Goal: Task Accomplishment & Management: Complete application form

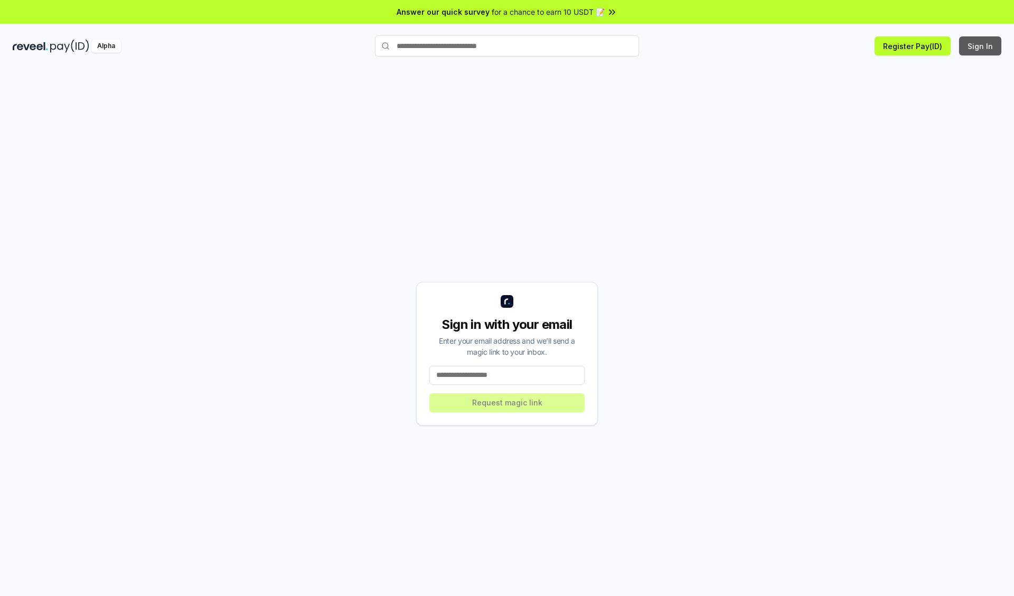
click at [980, 46] on button "Sign In" at bounding box center [980, 45] width 42 height 19
type input "**********"
click at [507, 402] on button "Request magic link" at bounding box center [506, 402] width 155 height 19
